Goal: Transaction & Acquisition: Book appointment/travel/reservation

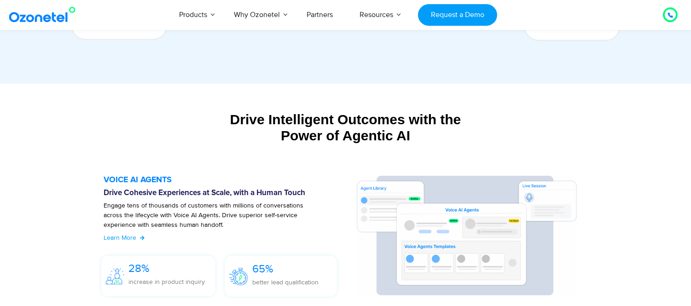
scroll to position [946, 0]
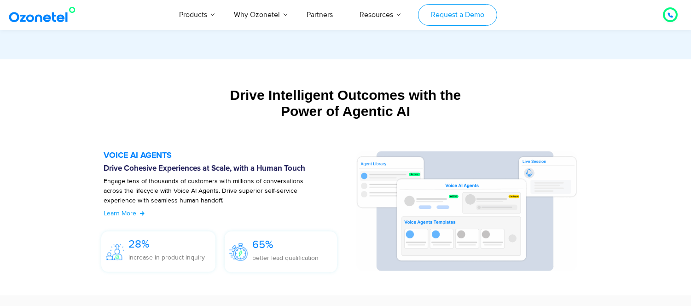
click at [444, 16] on link "Request a Demo" at bounding box center [457, 15] width 79 height 22
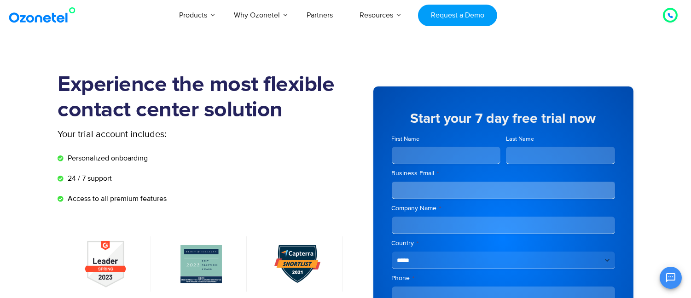
click at [61, 12] on img at bounding box center [44, 15] width 75 height 17
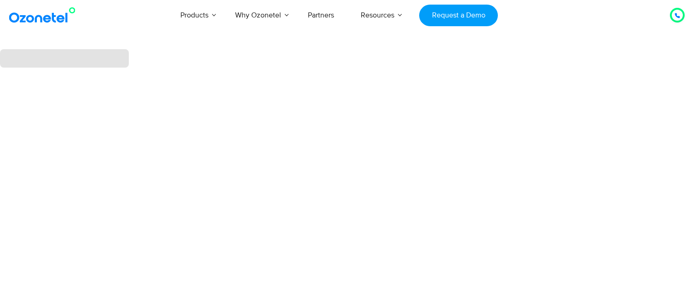
click at [450, 23] on link "Request a Demo" at bounding box center [458, 16] width 79 height 22
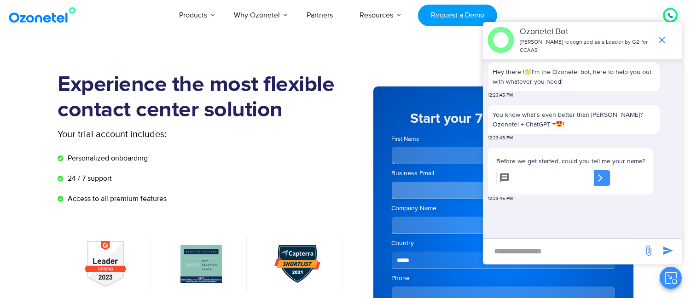
scroll to position [0, 0]
